Goal: Task Accomplishment & Management: Complete application form

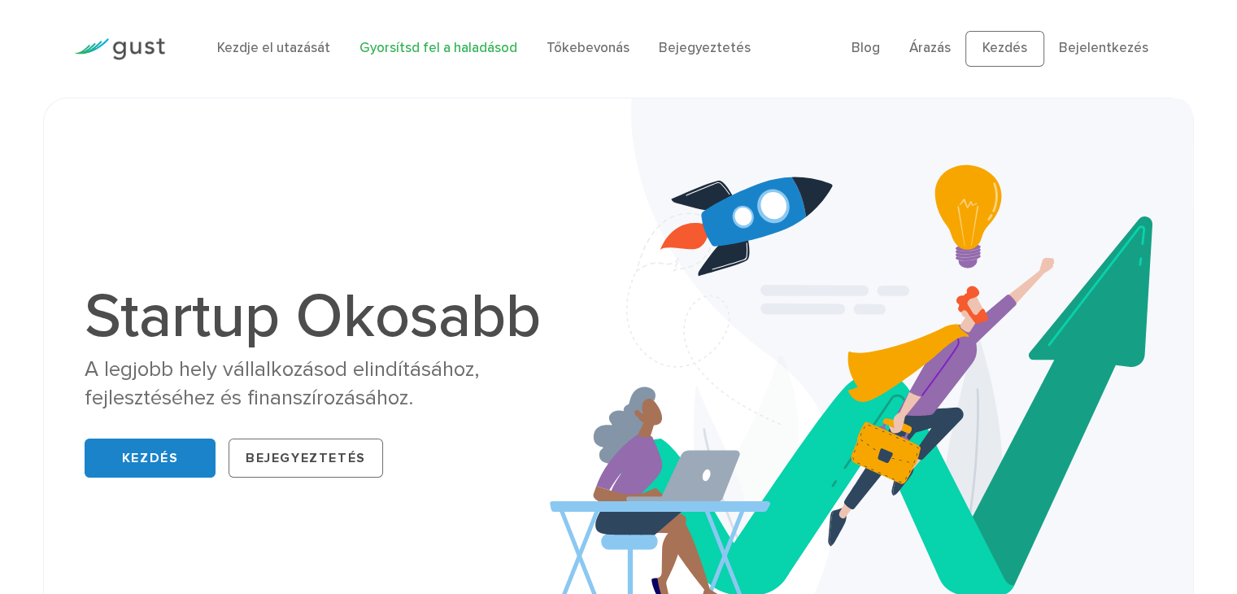
click at [434, 50] on font "Gyorsítsd fel a haladásod" at bounding box center [438, 48] width 158 height 16
click at [272, 44] on font "Kezdje el utazását" at bounding box center [273, 48] width 113 height 16
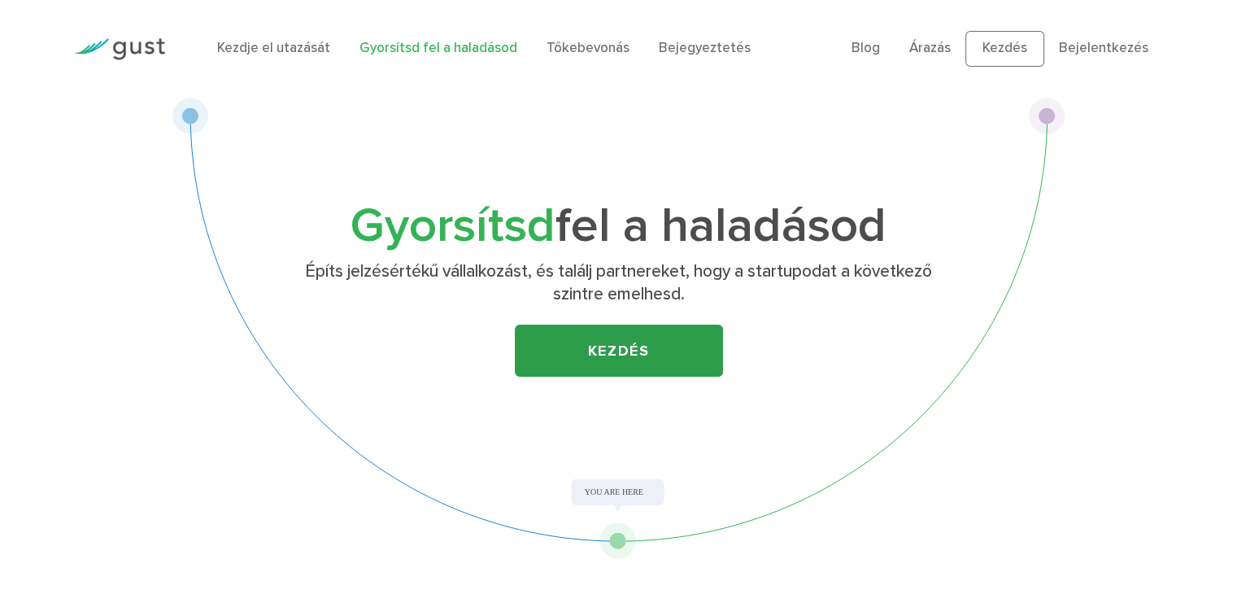
click at [623, 355] on font "Kezdés" at bounding box center [619, 350] width 62 height 17
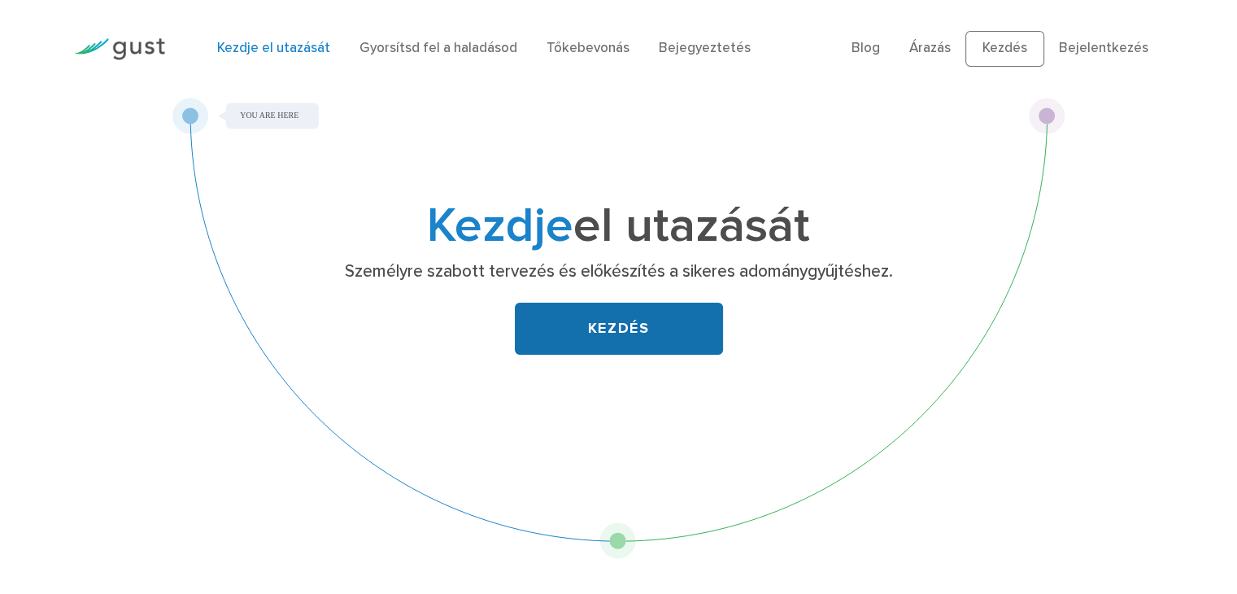
click at [564, 325] on link "KEZDÉS" at bounding box center [619, 329] width 208 height 52
click at [620, 327] on font "KEZDÉS" at bounding box center [619, 328] width 62 height 17
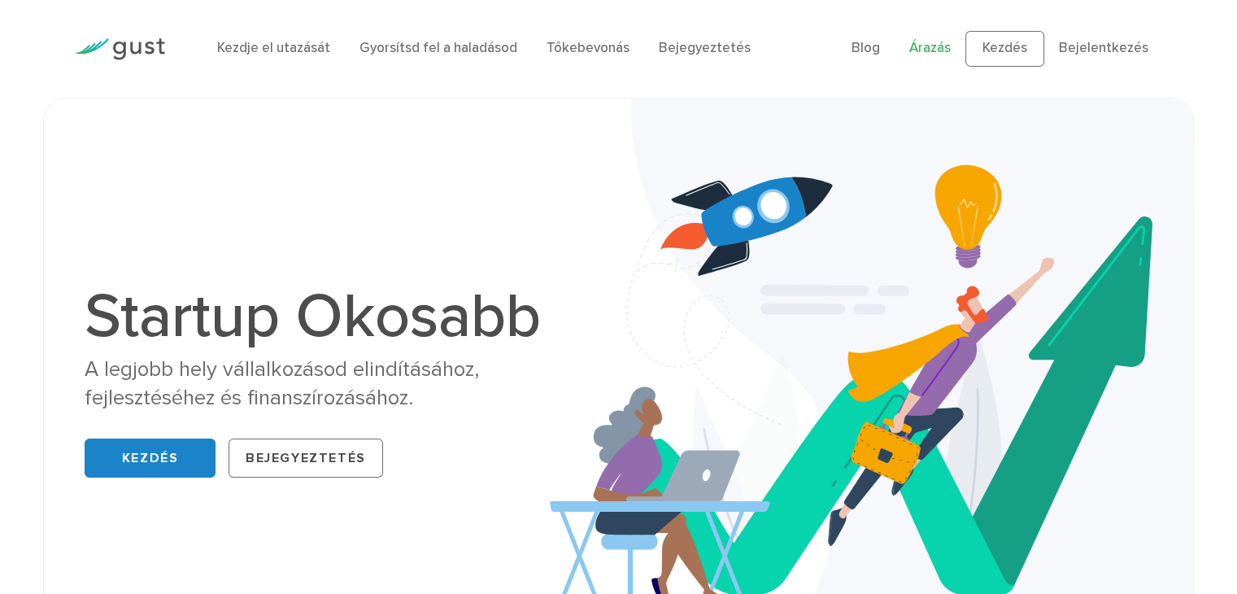
click at [932, 48] on font "Árazás" at bounding box center [929, 48] width 41 height 16
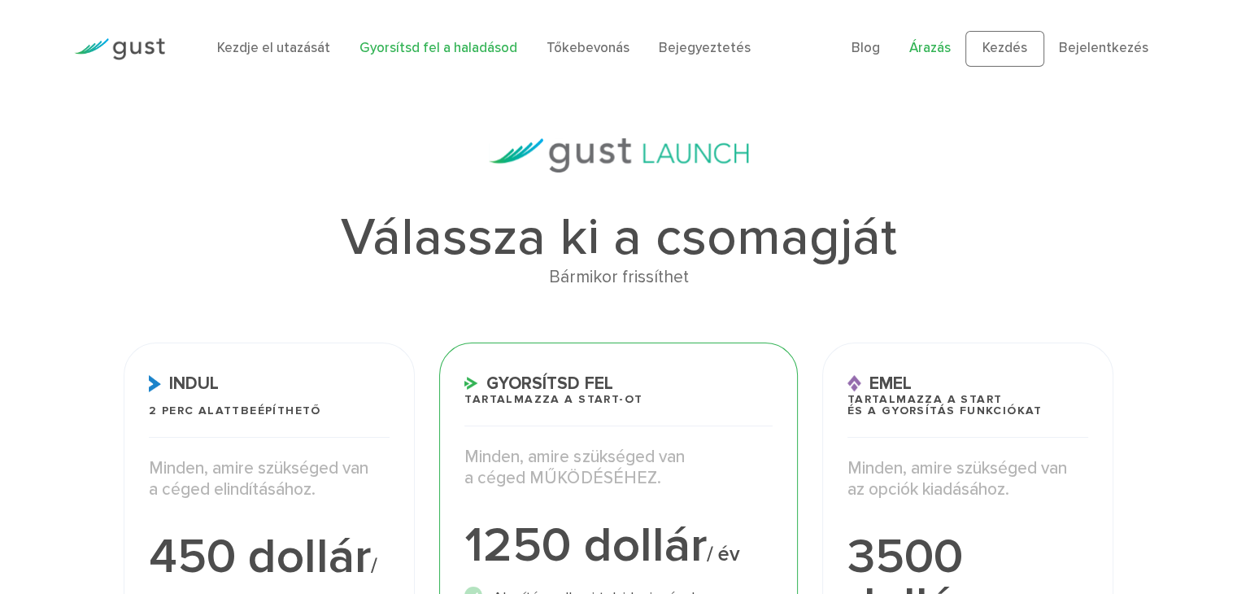
click at [397, 56] on font "Gyorsítsd fel a haladásod" at bounding box center [438, 48] width 158 height 16
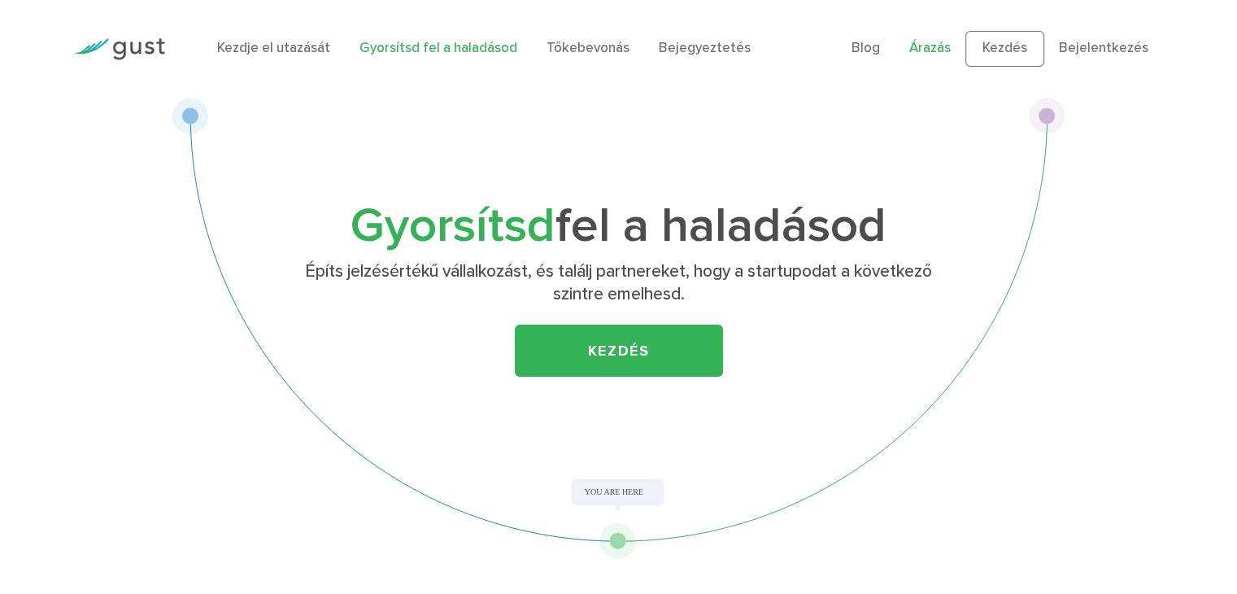
click at [930, 44] on font "Árazás" at bounding box center [929, 48] width 41 height 16
click at [1154, 384] on div "Gyorsítsd fel a haladásod Építs jelzésértékű vállalkozást, és találj partnereke…" at bounding box center [618, 328] width 1237 height 461
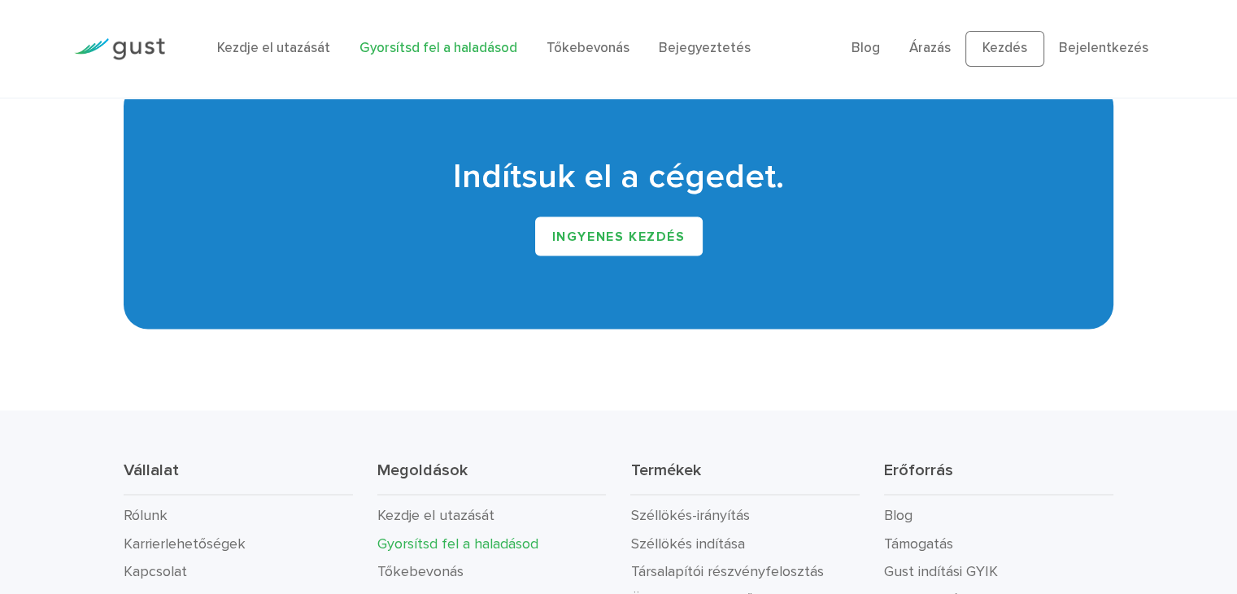
scroll to position [2847, 0]
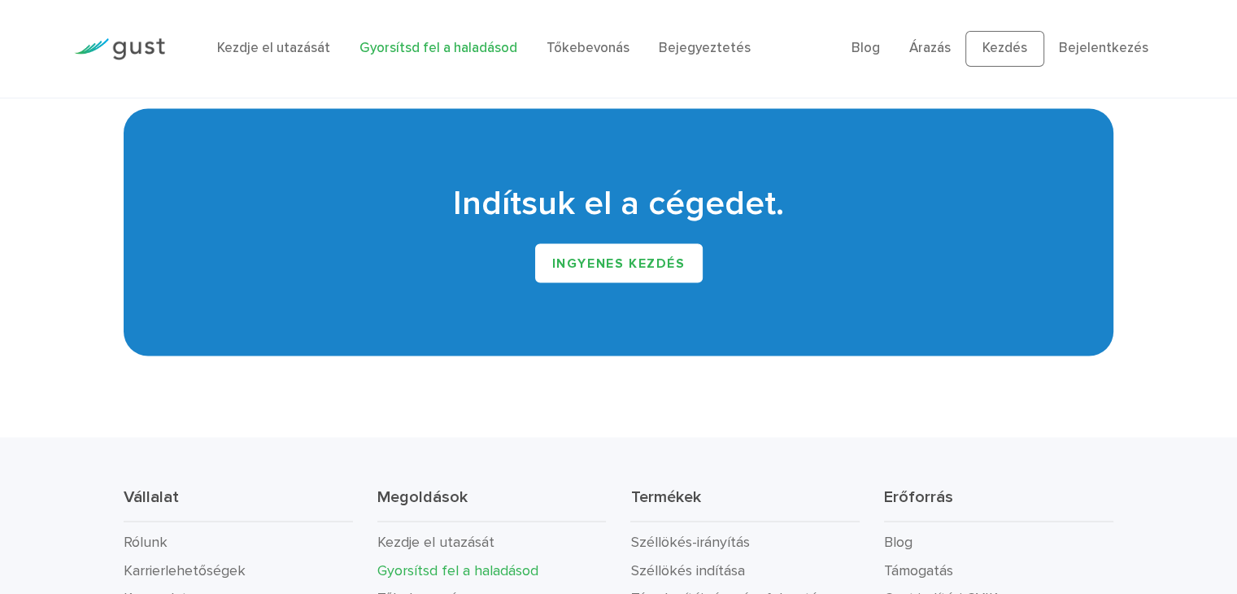
click at [934, 53] on font "Árazás" at bounding box center [929, 48] width 41 height 16
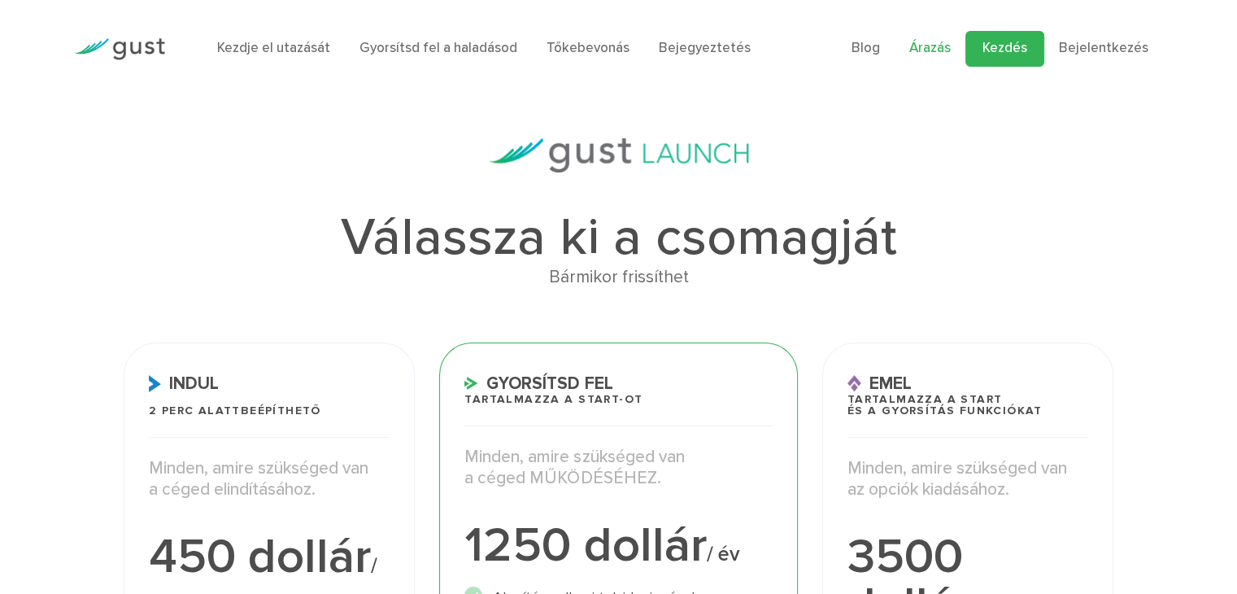
click at [1005, 53] on font "Kezdés" at bounding box center [1005, 48] width 45 height 16
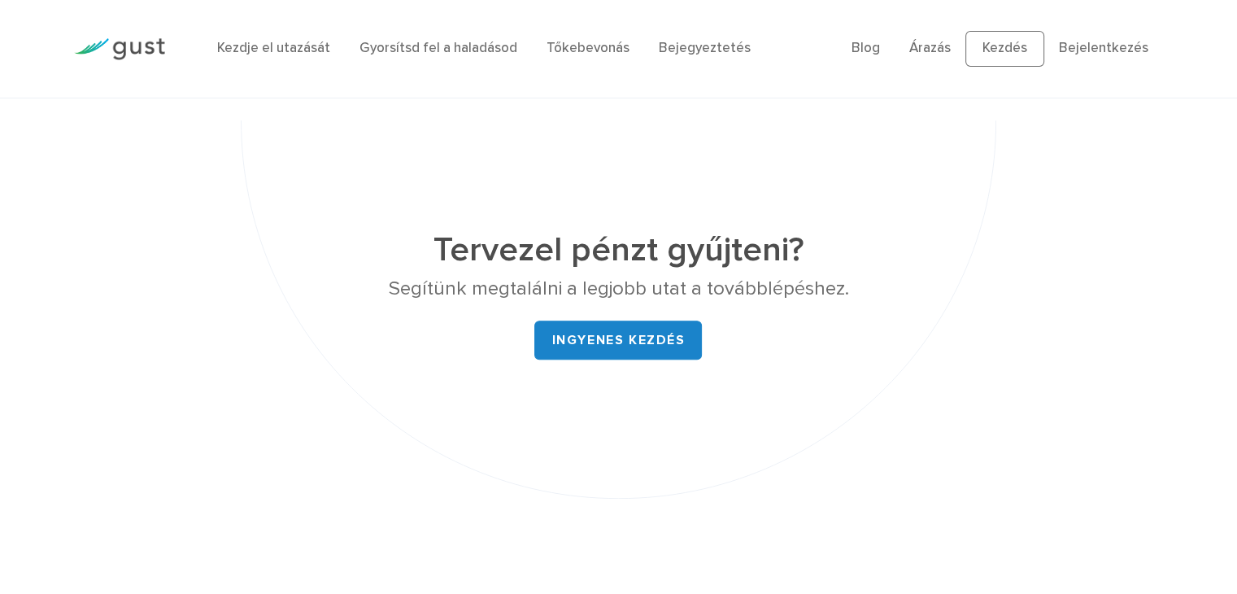
scroll to position [6753, 0]
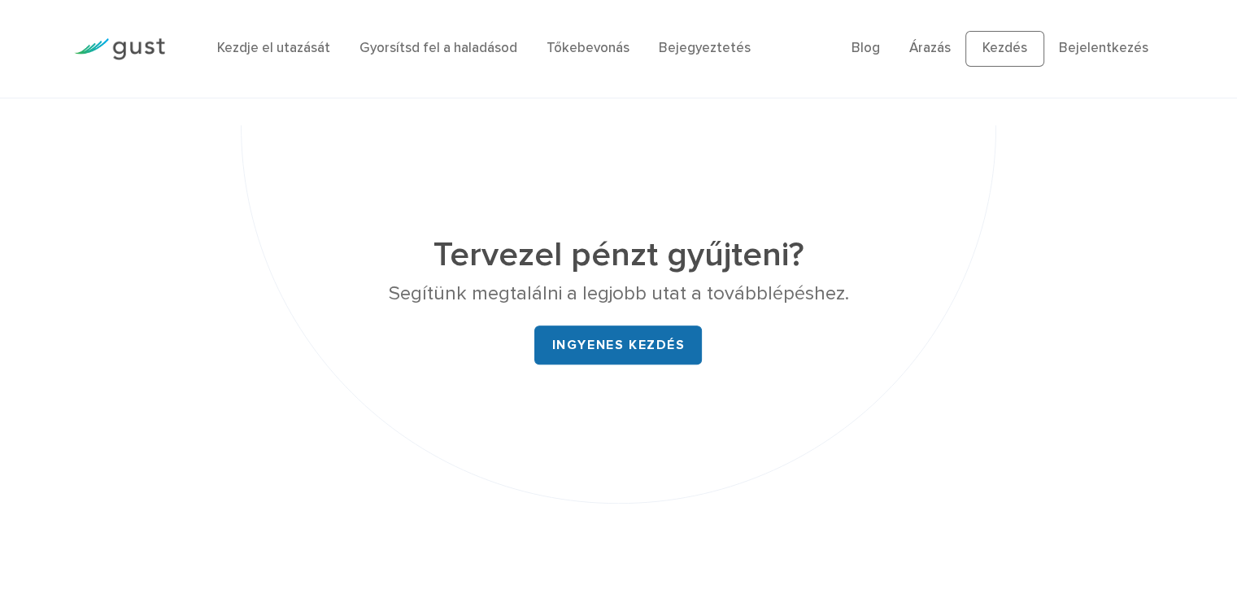
click at [595, 337] on font "Ingyenes kezdés" at bounding box center [617, 345] width 133 height 16
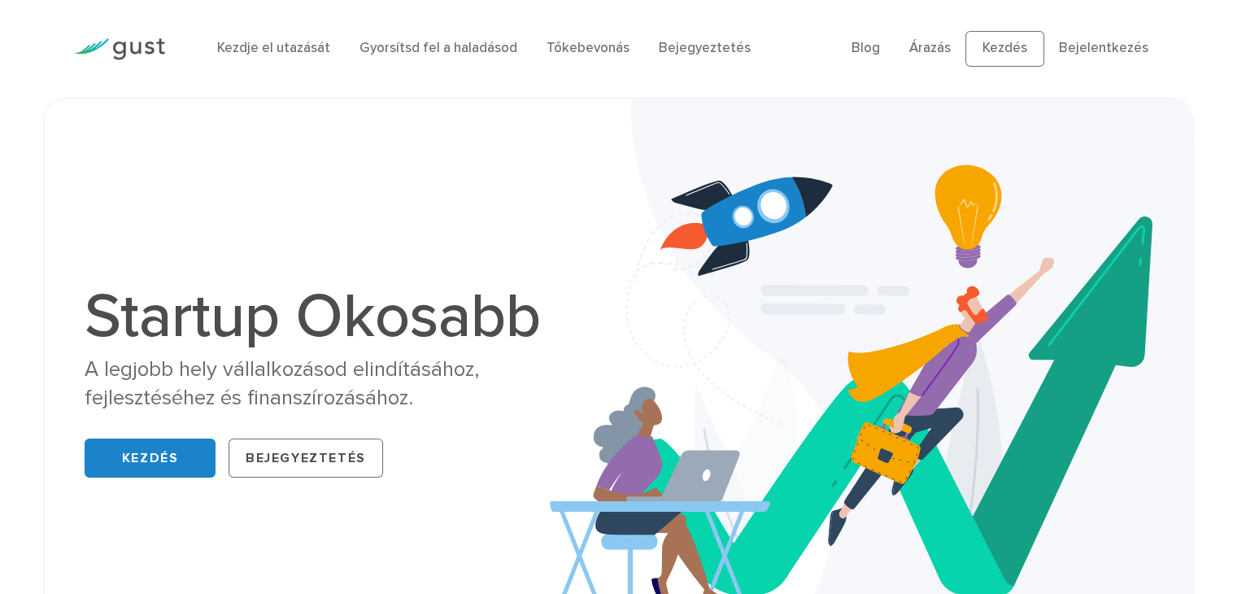
drag, startPoint x: 694, startPoint y: 351, endPoint x: 664, endPoint y: 368, distance: 33.5
drag, startPoint x: 664, startPoint y: 368, endPoint x: 565, endPoint y: 238, distance: 163.0
click at [565, 238] on img at bounding box center [871, 384] width 643 height 573
